Goal: Transaction & Acquisition: Purchase product/service

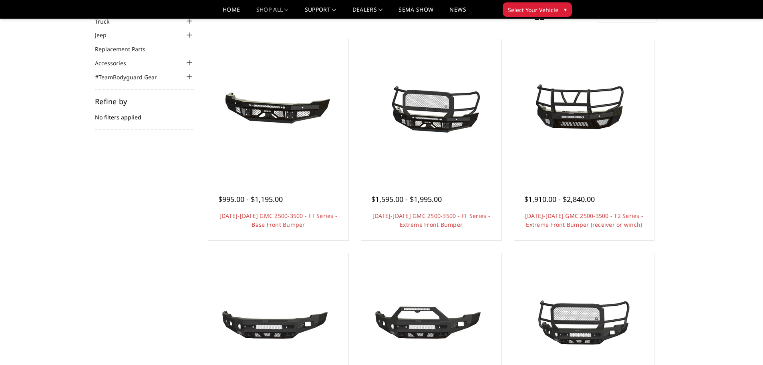
scroll to position [53, 0]
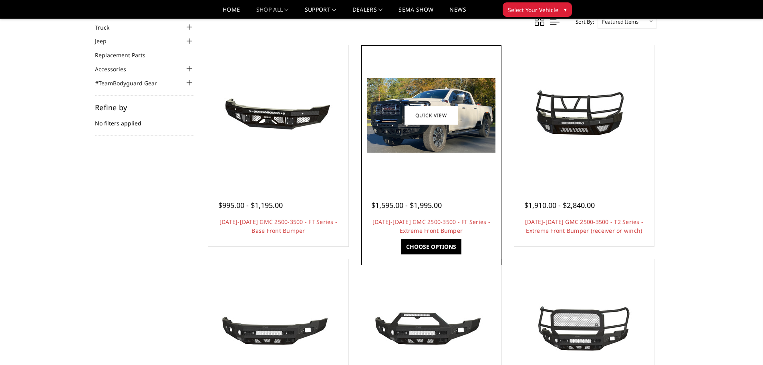
click at [409, 205] on span "$1,595.00 - $1,995.00" at bounding box center [406, 205] width 71 height 10
click at [399, 159] on div at bounding box center [431, 115] width 136 height 136
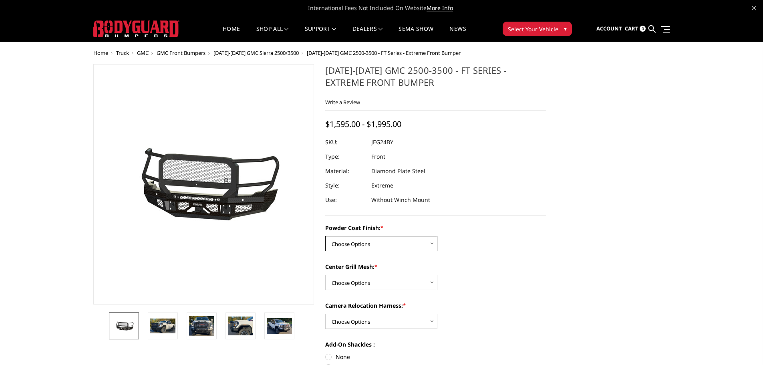
click at [417, 246] on select "Choose Options Bare Metal Gloss Black Powder Coat Textured Black Powder Coat" at bounding box center [381, 243] width 112 height 15
select select "3286"
click at [325, 236] on select "Choose Options Bare Metal Gloss Black Powder Coat Textured Black Powder Coat" at bounding box center [381, 243] width 112 height 15
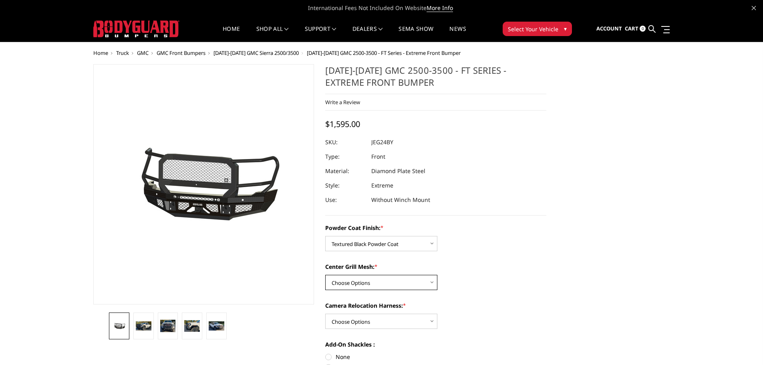
click at [388, 280] on select "Choose Options WITH Expanded Metal in Center Grill WITHOUT Expanded Metal in Ce…" at bounding box center [381, 282] width 112 height 15
select select "3288"
click at [325, 275] on select "Choose Options WITH Expanded Metal in Center Grill WITHOUT Expanded Metal in Ce…" at bounding box center [381, 282] width 112 height 15
click at [139, 329] on img at bounding box center [144, 325] width 16 height 9
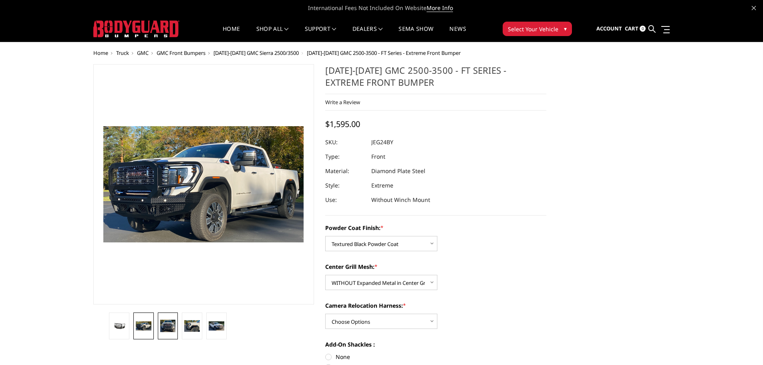
click at [166, 323] on img at bounding box center [168, 326] width 16 height 12
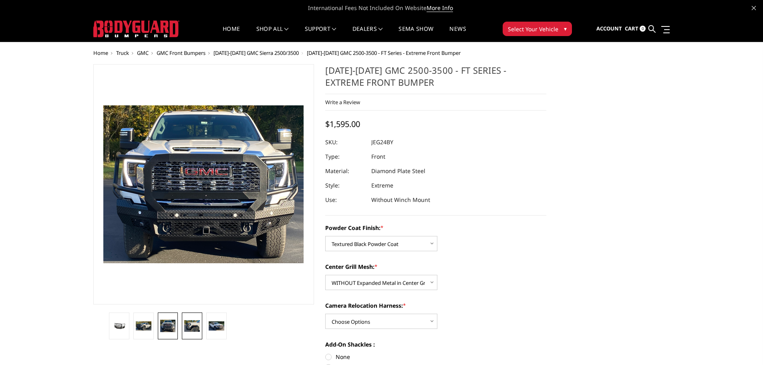
click at [194, 325] on img at bounding box center [192, 325] width 16 height 11
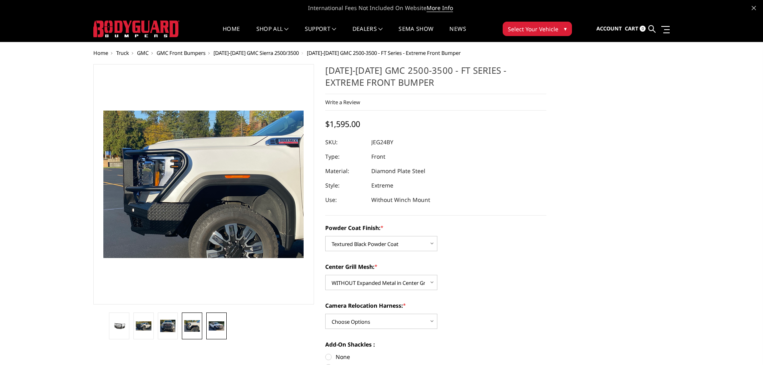
click at [210, 327] on img at bounding box center [217, 325] width 16 height 9
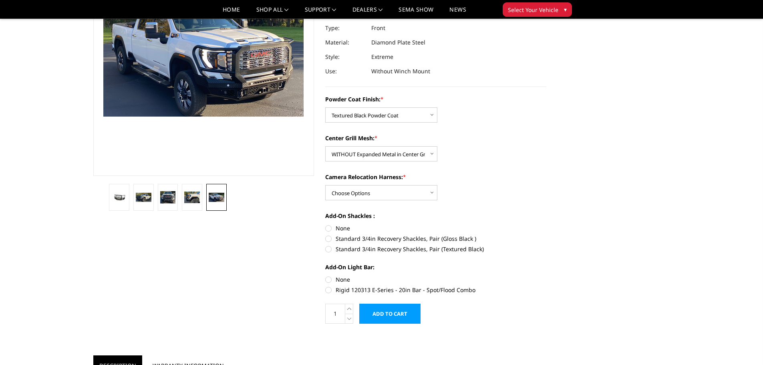
scroll to position [107, 0]
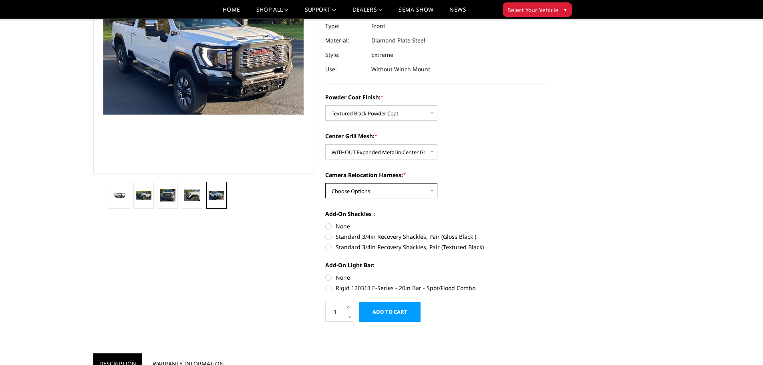
click at [391, 192] on select "Choose Options WITH Camera Relocation Harness WITHOUT Camera Relocation Harness" at bounding box center [381, 190] width 112 height 15
select select "3289"
click at [325, 183] on select "Choose Options WITH Camera Relocation Harness WITHOUT Camera Relocation Harness" at bounding box center [381, 190] width 112 height 15
click at [399, 249] on label "Standard 3/4in Recovery Shackles, Pair (Textured Black)" at bounding box center [435, 247] width 221 height 8
click at [546, 233] on input "Standard 3/4in Recovery Shackles, Pair (Textured Black)" at bounding box center [546, 232] width 0 height 0
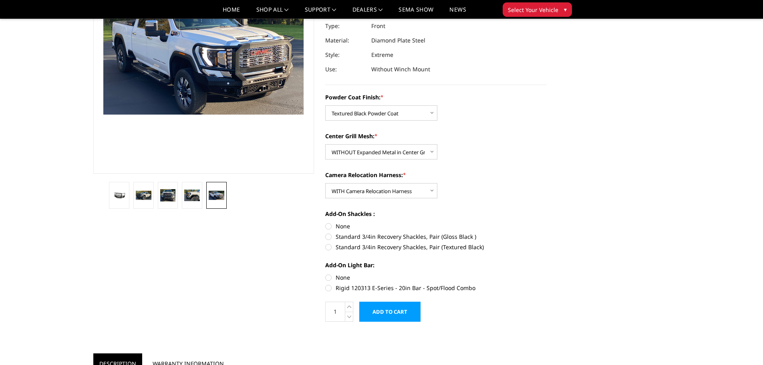
radio input "true"
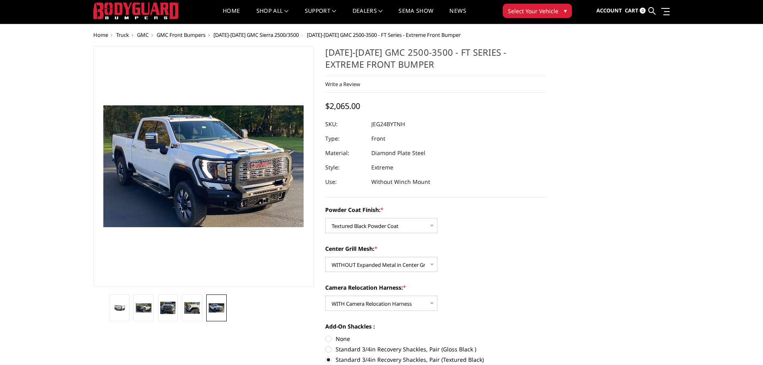
scroll to position [0, 0]
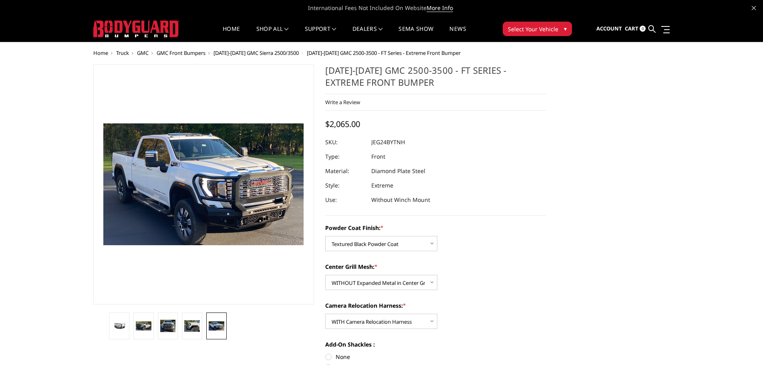
click at [264, 53] on span "[DATE]-[DATE] GMC Sierra 2500/3500" at bounding box center [256, 52] width 85 height 7
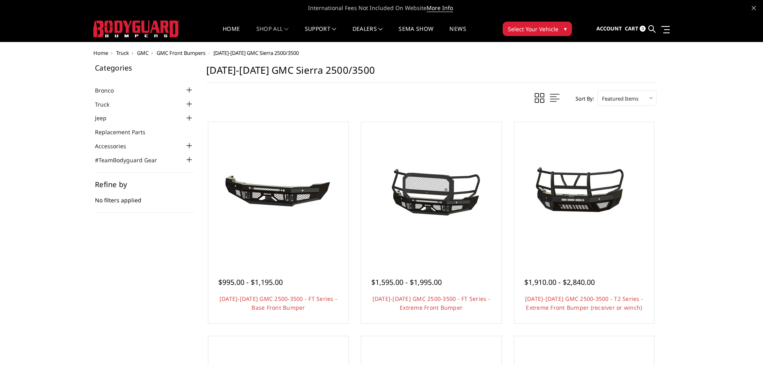
click at [187, 54] on span "GMC Front Bumpers" at bounding box center [181, 52] width 49 height 7
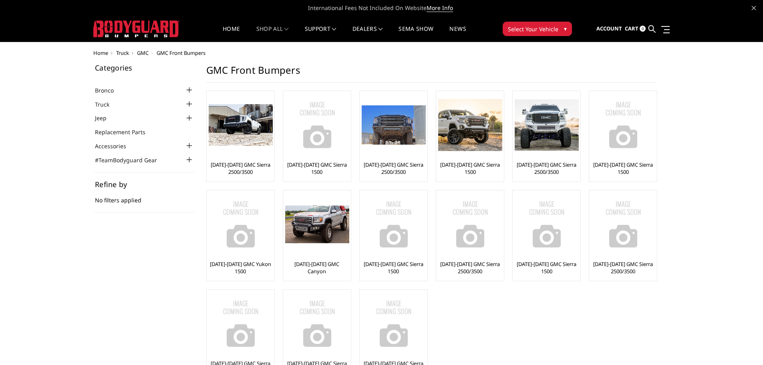
click at [141, 55] on span "GMC" at bounding box center [143, 52] width 12 height 7
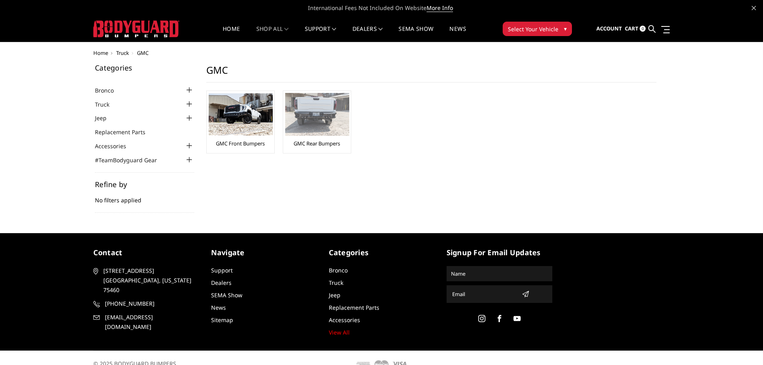
click at [319, 144] on link "GMC Rear Bumpers" at bounding box center [317, 143] width 46 height 7
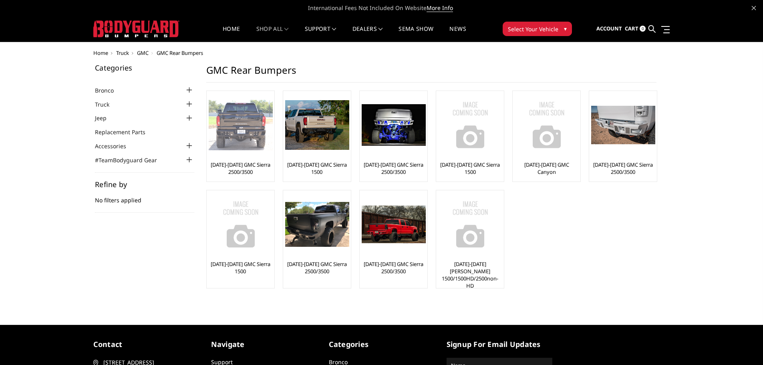
click at [237, 165] on link "[DATE]-[DATE] GMC Sierra 2500/3500" at bounding box center [241, 168] width 64 height 14
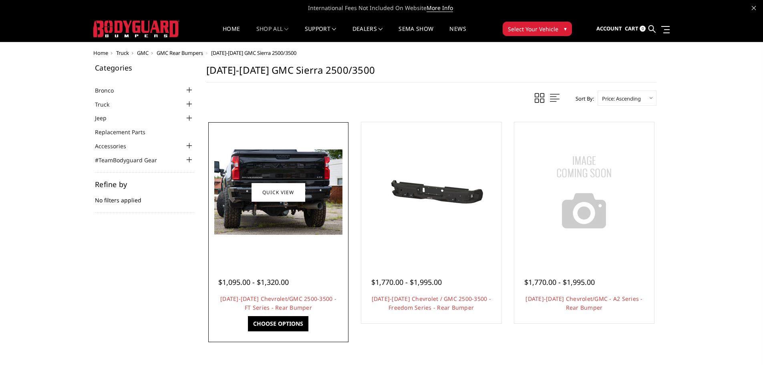
click at [266, 326] on link "Choose Options" at bounding box center [278, 323] width 60 height 15
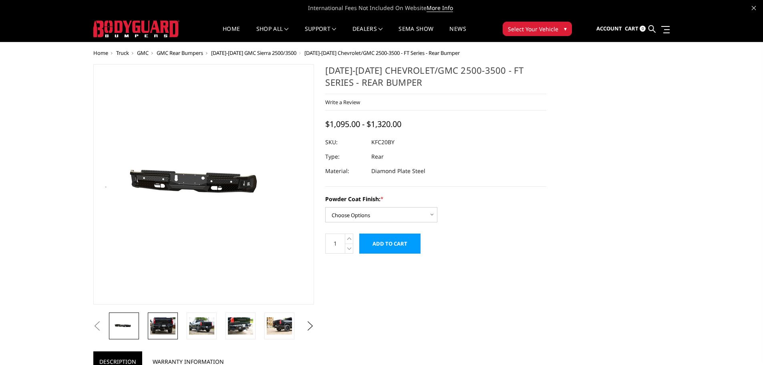
click at [152, 329] on img at bounding box center [162, 325] width 25 height 17
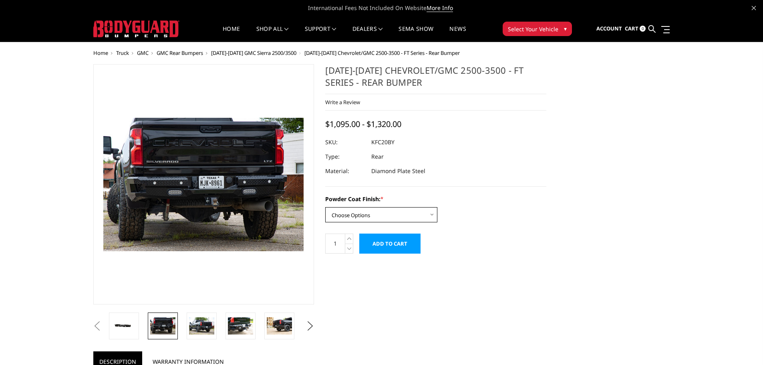
click at [390, 214] on select "Choose Options Bare Metal Gloss Black Powder Coat Textured Black Powder Coat" at bounding box center [381, 214] width 112 height 15
click at [325, 207] on select "Choose Options Bare Metal Gloss Black Powder Coat Textured Black Powder Coat" at bounding box center [381, 214] width 112 height 15
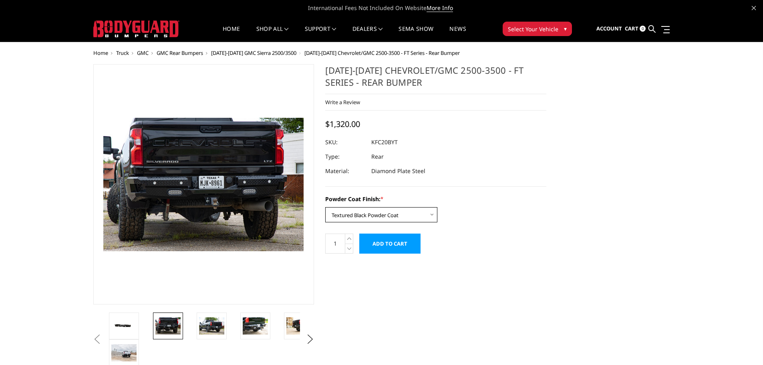
click at [405, 222] on select "Choose Options Bare Metal Gloss Black Powder Coat Textured Black Powder Coat" at bounding box center [381, 214] width 112 height 15
select select "3418"
click at [325, 207] on select "Choose Options Bare Metal Gloss Black Powder Coat Textured Black Powder Coat" at bounding box center [381, 214] width 112 height 15
click at [206, 328] on img at bounding box center [211, 325] width 25 height 17
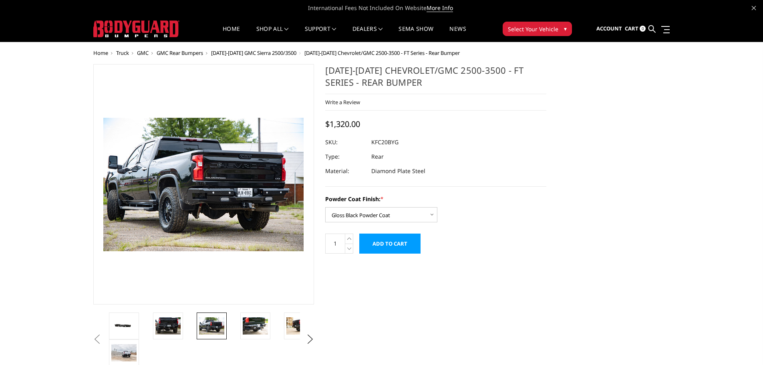
click at [143, 52] on span "GMC" at bounding box center [143, 52] width 12 height 7
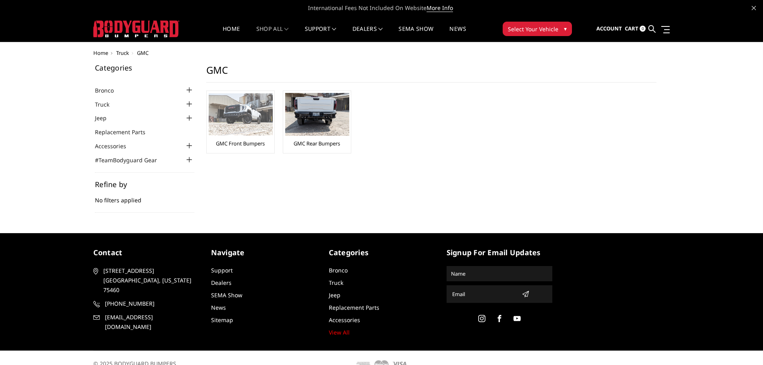
click at [246, 142] on link "GMC Front Bumpers" at bounding box center [240, 143] width 49 height 7
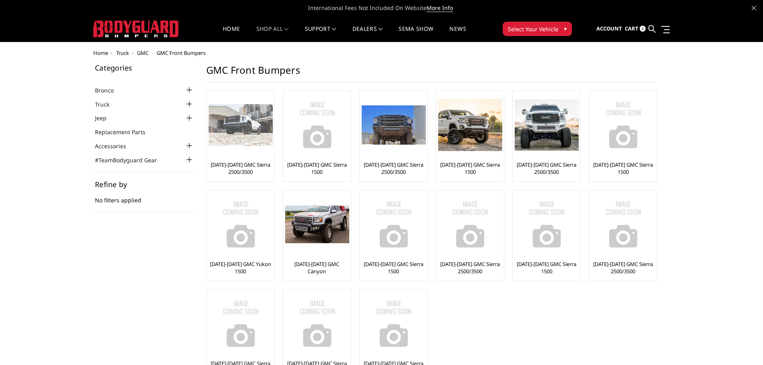
click at [242, 165] on link "[DATE]-[DATE] GMC Sierra 2500/3500" at bounding box center [241, 168] width 64 height 14
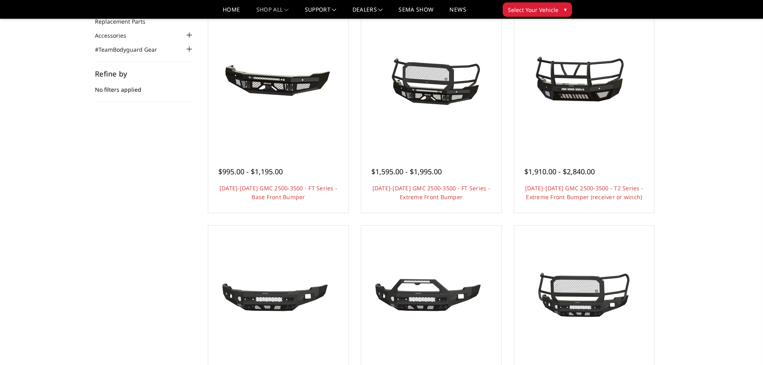
scroll to position [53, 0]
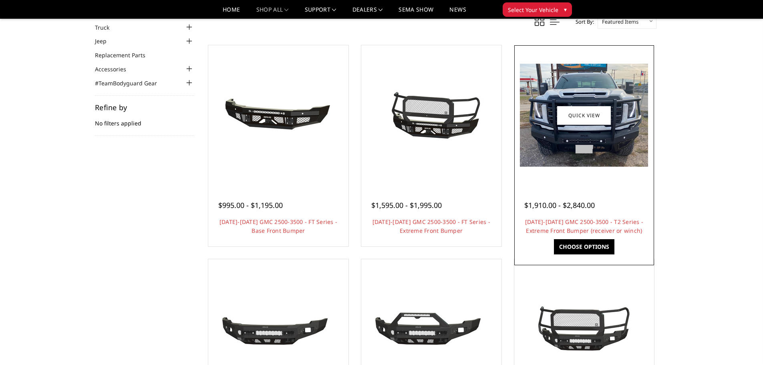
click at [579, 205] on span "$1,910.00 - $2,840.00" at bounding box center [559, 205] width 71 height 10
click at [575, 248] on link "Choose Options" at bounding box center [584, 246] width 60 height 15
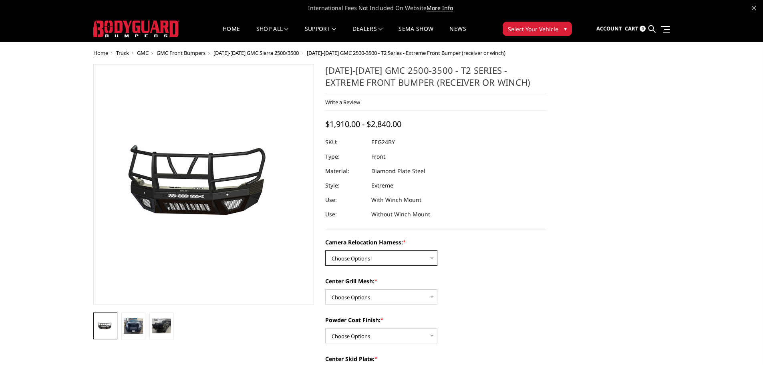
click at [380, 259] on select "Choose Options Without camera harness With camera harness" at bounding box center [381, 257] width 112 height 15
select select "3742"
click at [325, 250] on select "Choose Options Without camera harness With camera harness" at bounding box center [381, 257] width 112 height 15
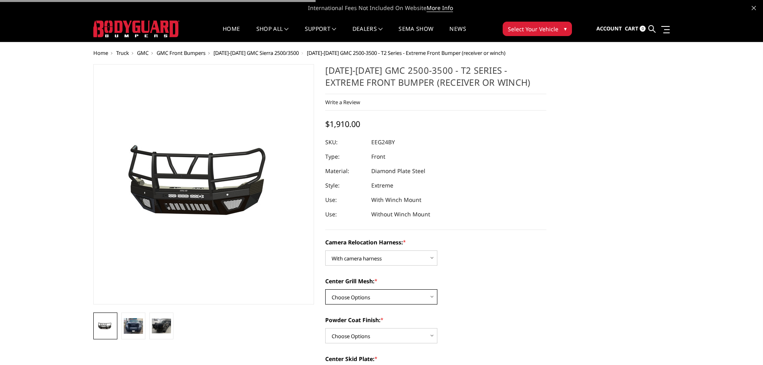
click at [390, 293] on select "Choose Options Without expanded metal With expanded metal" at bounding box center [381, 296] width 112 height 15
select select "3741"
click at [325, 289] on select "Choose Options Without expanded metal With expanded metal" at bounding box center [381, 296] width 112 height 15
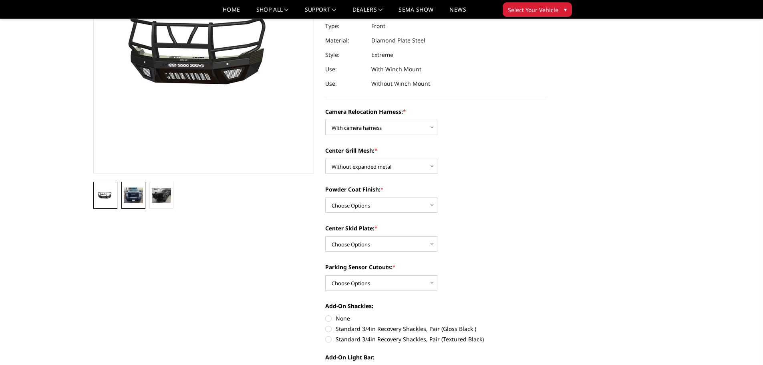
click at [137, 192] on img at bounding box center [133, 196] width 19 height 16
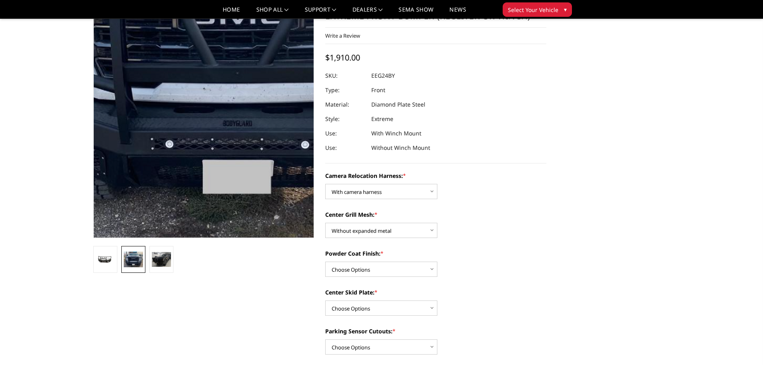
scroll to position [20, 0]
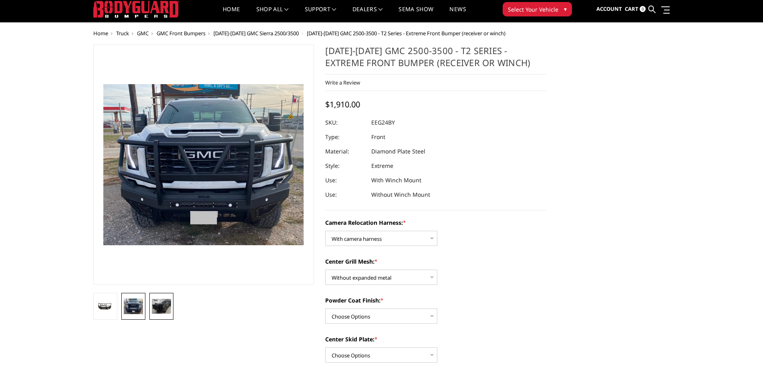
click at [161, 306] on img at bounding box center [161, 306] width 19 height 15
